Goal: Browse casually: Explore the website without a specific task or goal

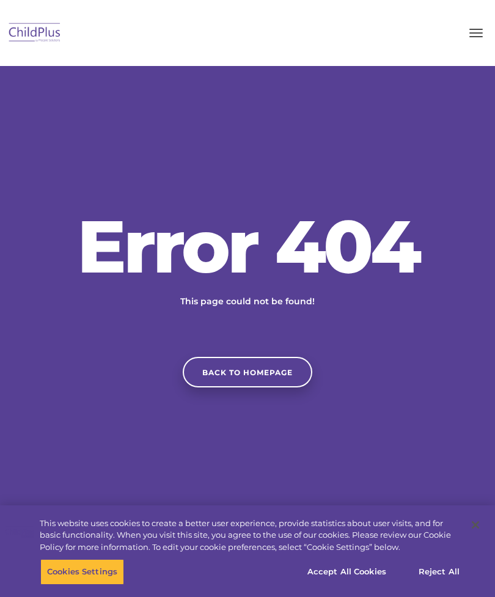
click at [486, 40] on button "button" at bounding box center [476, 33] width 26 height 20
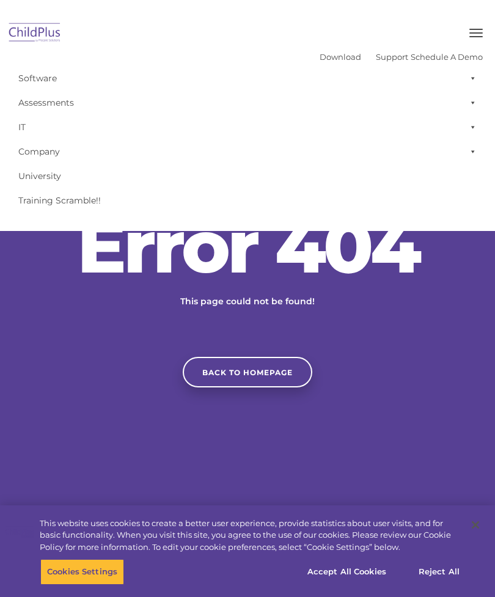
click at [472, 32] on span "button" at bounding box center [475, 32] width 13 height 1
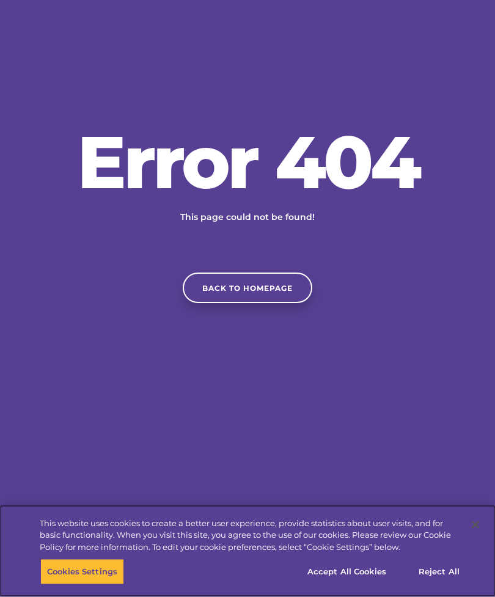
click at [360, 585] on button "Accept All Cookies" at bounding box center [347, 572] width 92 height 26
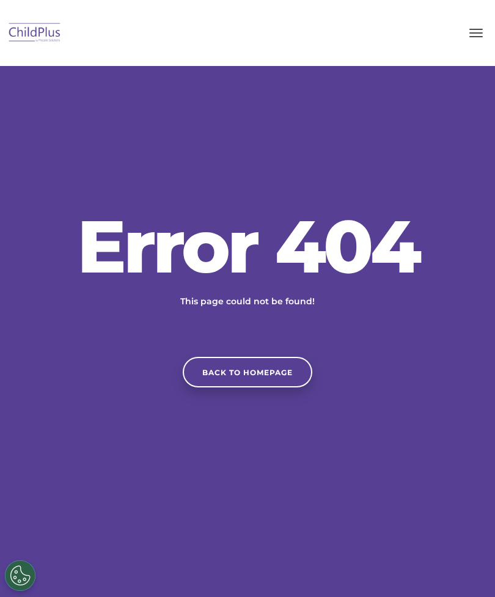
click at [279, 387] on link "Back to homepage" at bounding box center [247, 372] width 129 height 31
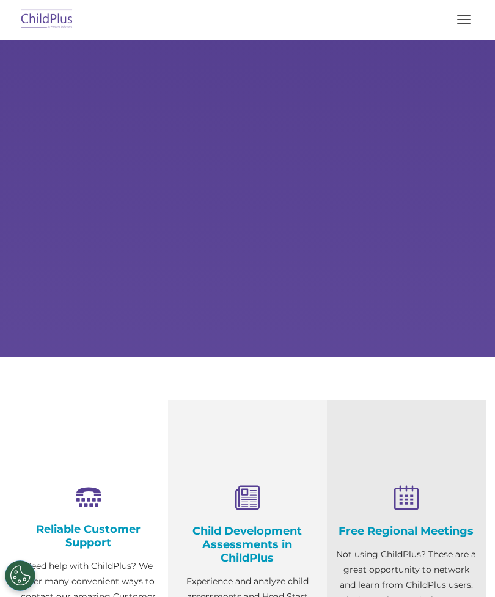
select select "MEDIUM"
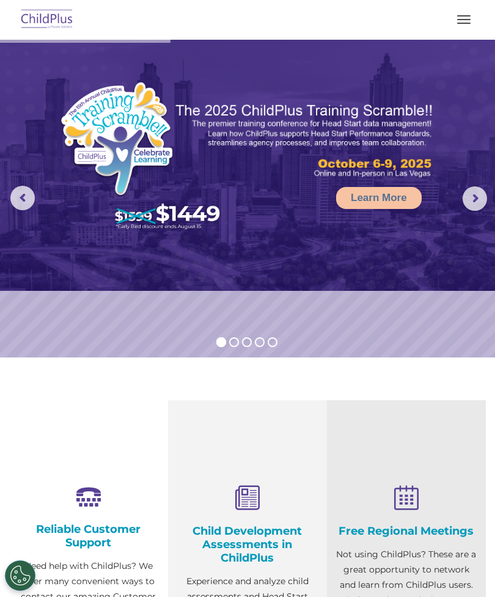
click at [459, 28] on button "button" at bounding box center [464, 20] width 26 height 20
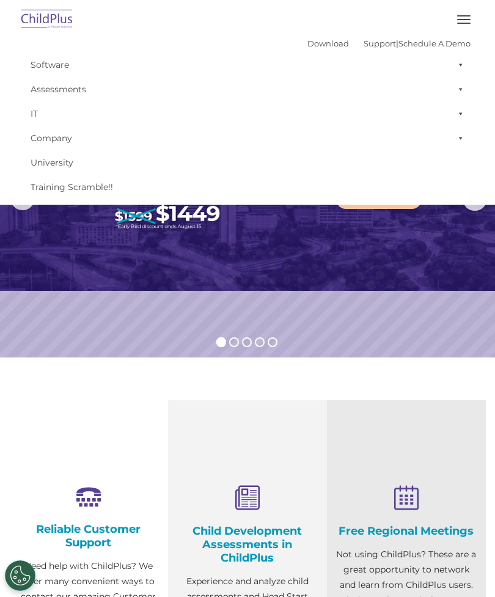
click at [406, 228] on img at bounding box center [247, 165] width 495 height 251
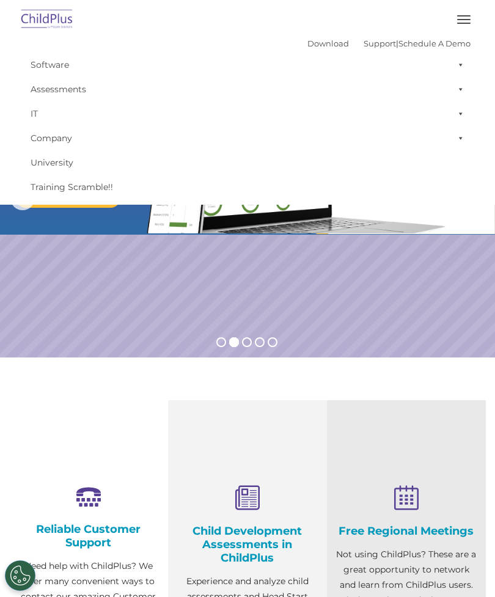
click at [375, 333] on rs-slide "Request a Demo The Future of ChildPlus is Here! Boost your productivity and str…" at bounding box center [247, 199] width 495 height 318
click at [403, 351] on rs-slide "Request a Demo The Future of ChildPlus is Here! Boost your productivity and str…" at bounding box center [247, 199] width 495 height 318
click at [458, 11] on button "button" at bounding box center [464, 20] width 26 height 20
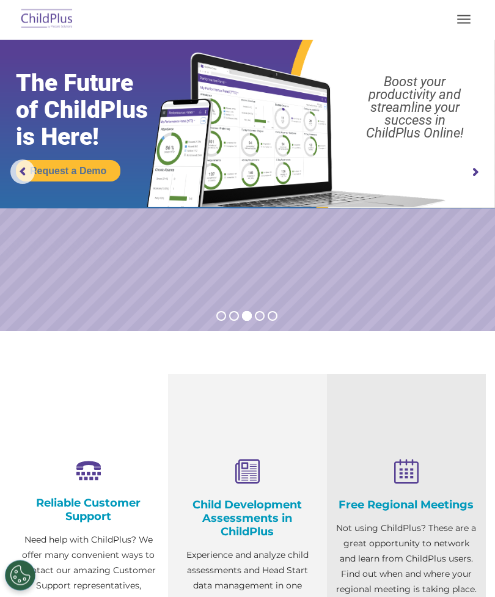
scroll to position [26, 0]
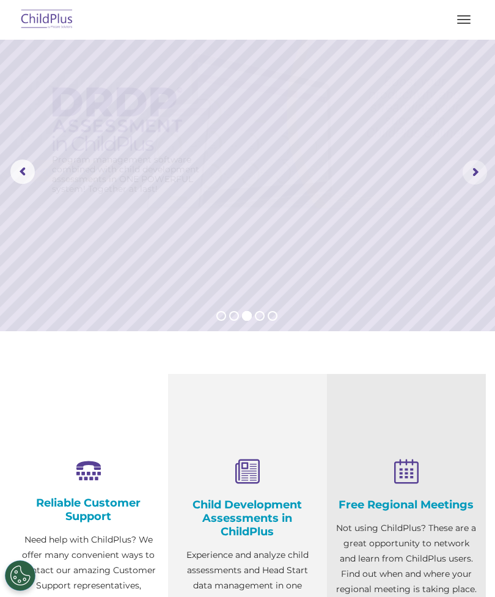
click at [473, 172] on rs-arrow at bounding box center [474, 172] width 24 height 24
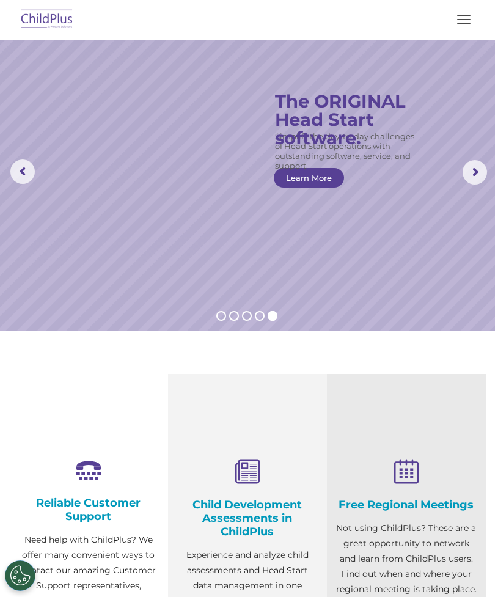
scroll to position [0, 0]
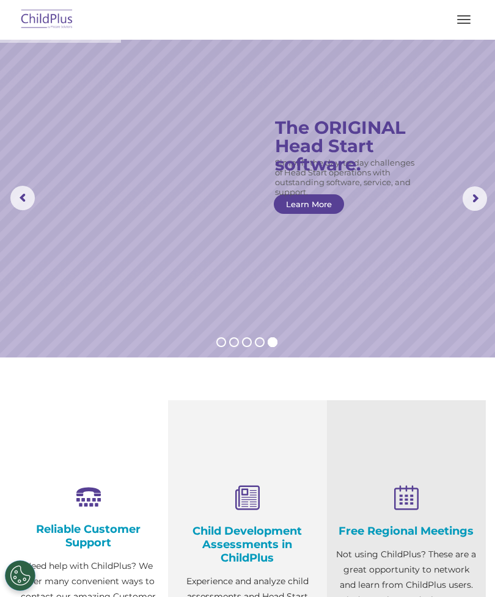
click at [467, 93] on rs-slide "Simplify the day-to-day challenges of Head Start operations with outstanding so…" at bounding box center [247, 199] width 495 height 318
